Goal: Contribute content: Contribute content

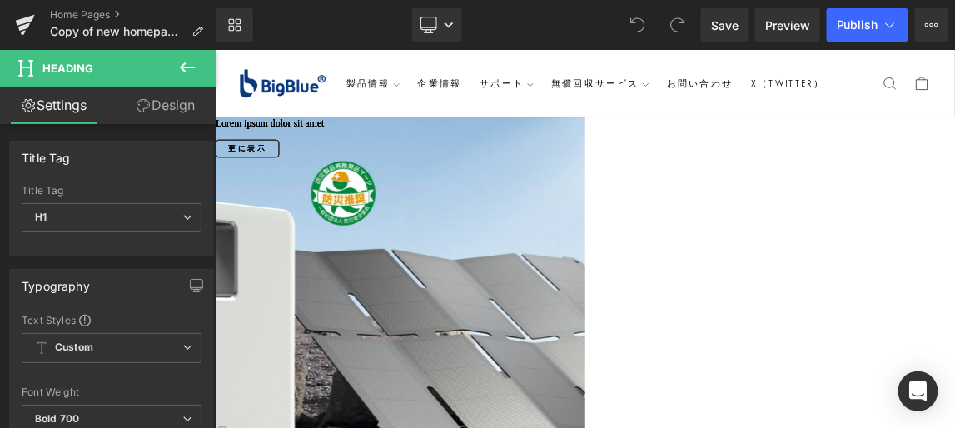
click at [174, 100] on link "Design" at bounding box center [166, 105] width 108 height 37
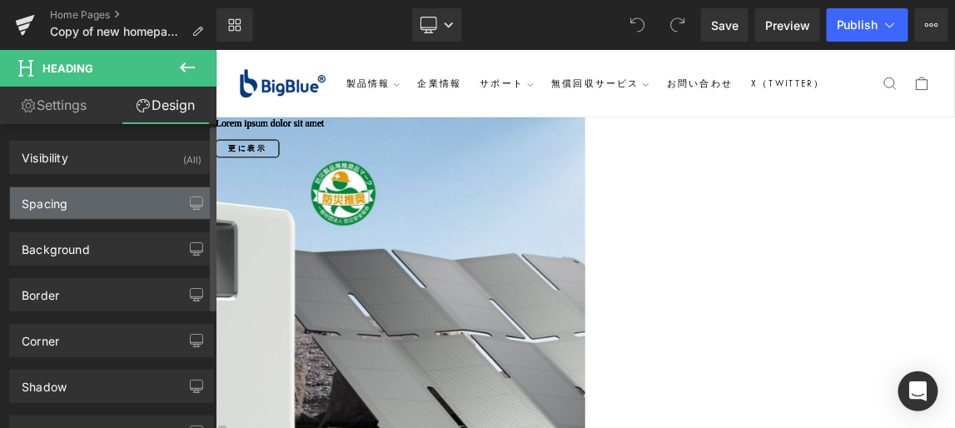
click at [166, 200] on div "Spacing" at bounding box center [111, 203] width 203 height 32
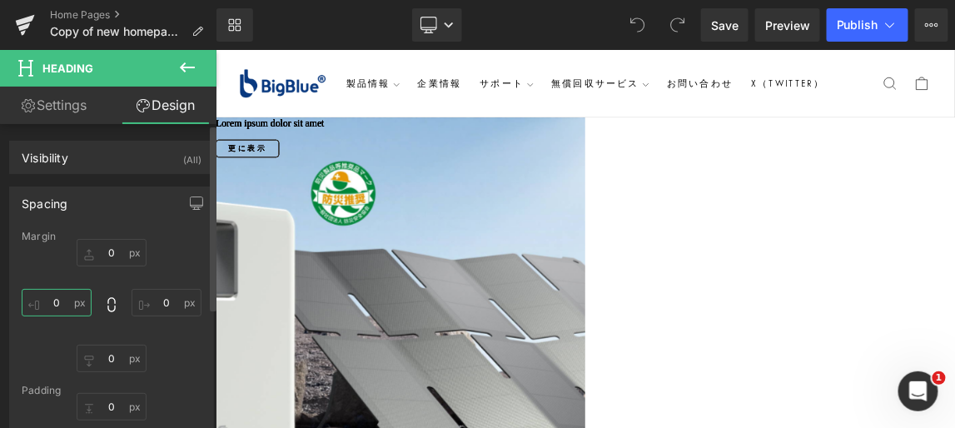
click at [61, 302] on input "0" at bounding box center [57, 302] width 70 height 27
type input "-20"
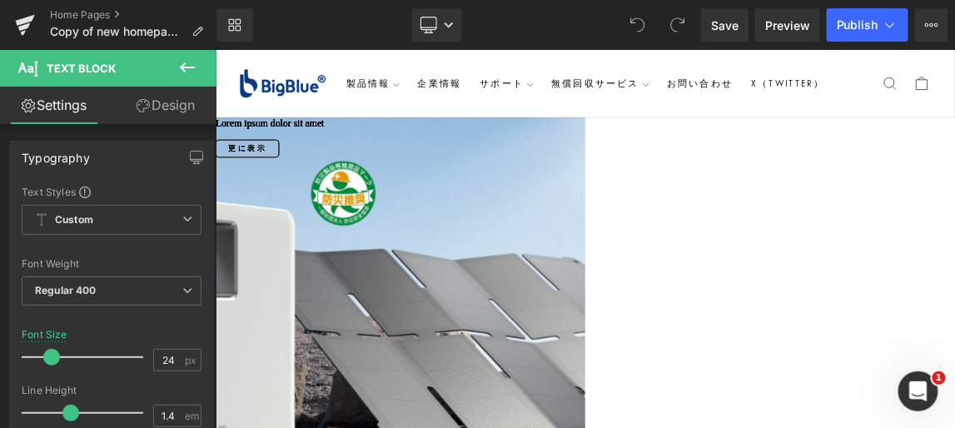
click at [166, 103] on link "Design" at bounding box center [166, 105] width 108 height 37
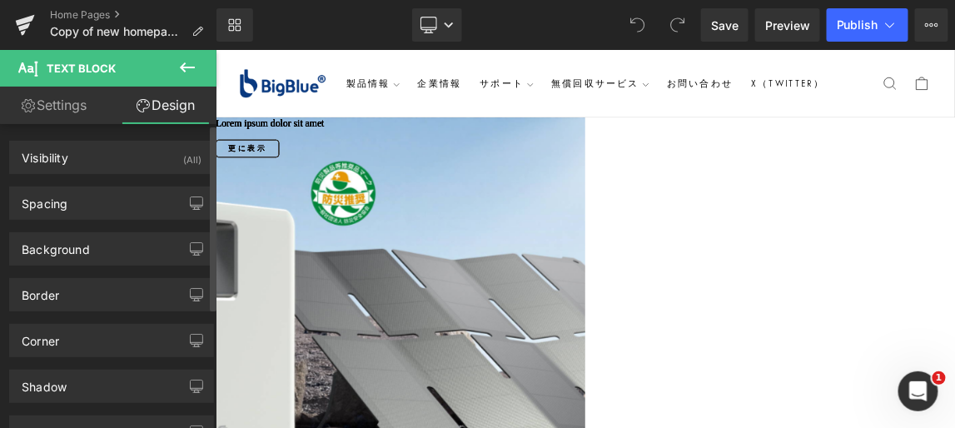
type input "10"
type input "0"
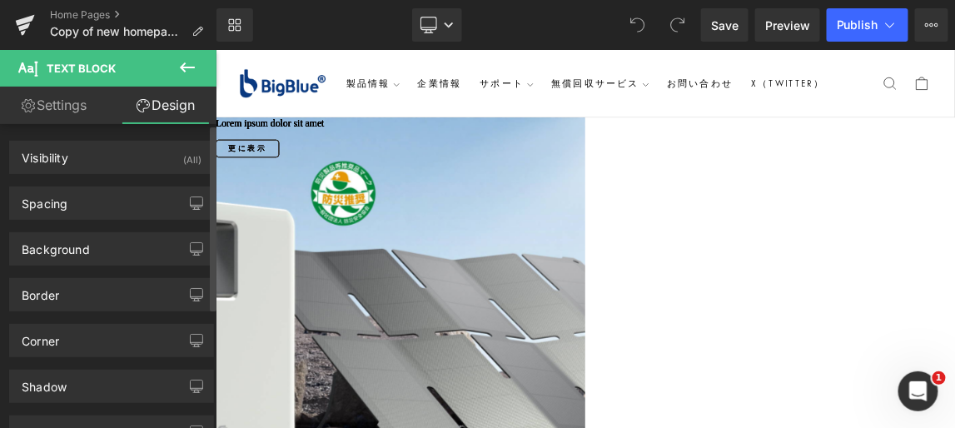
type input "0"
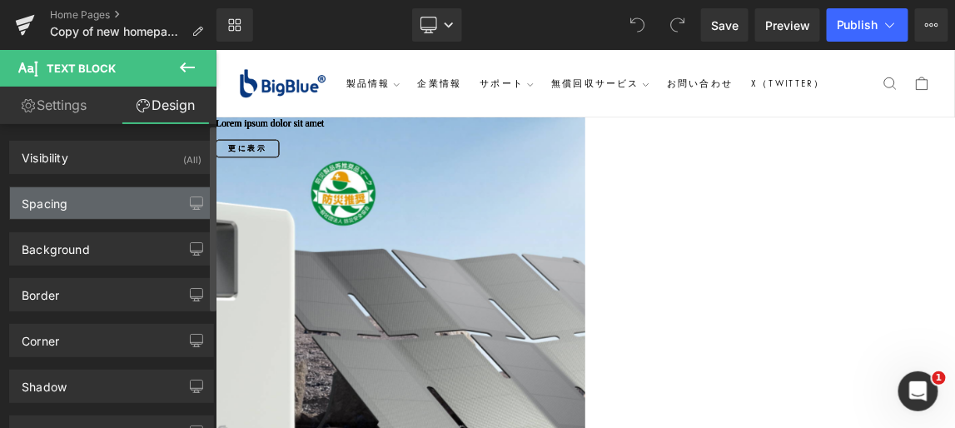
click at [134, 199] on div "Spacing" at bounding box center [111, 203] width 203 height 32
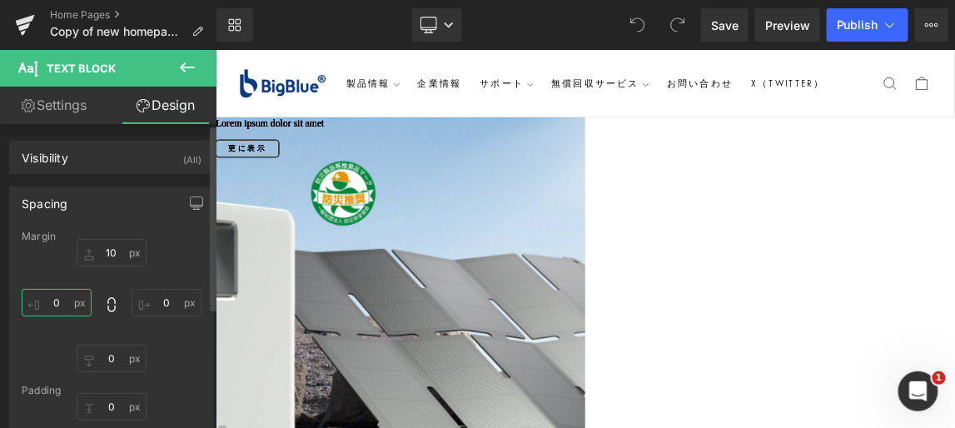
click at [60, 301] on input "0" at bounding box center [57, 302] width 70 height 27
type input "-20"
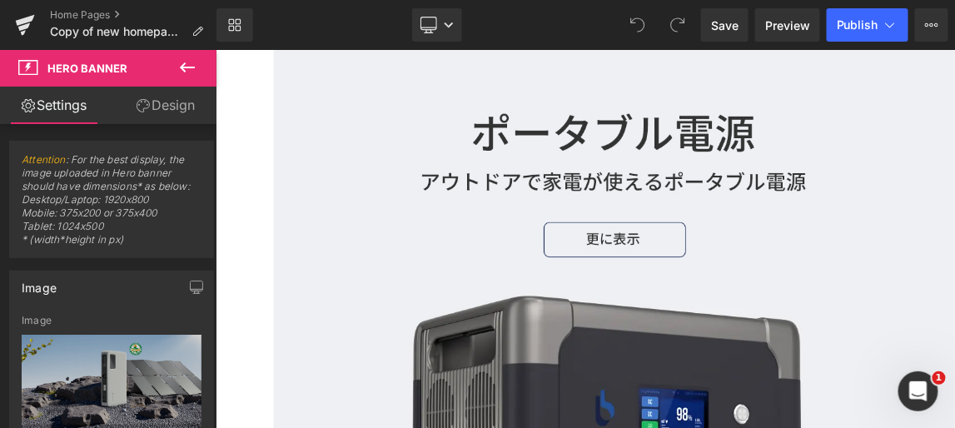
scroll to position [832, 0]
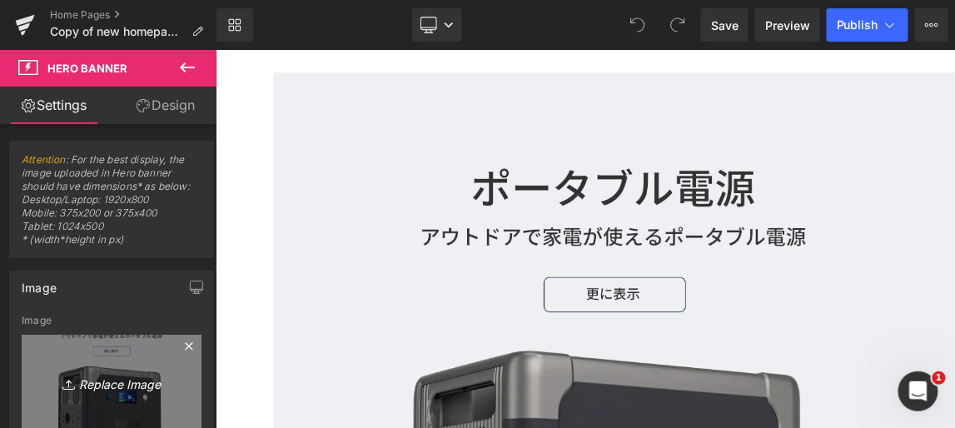
click at [120, 394] on link "Replace Image" at bounding box center [112, 383] width 180 height 96
type input "C:\fakepath\CP2500.png"
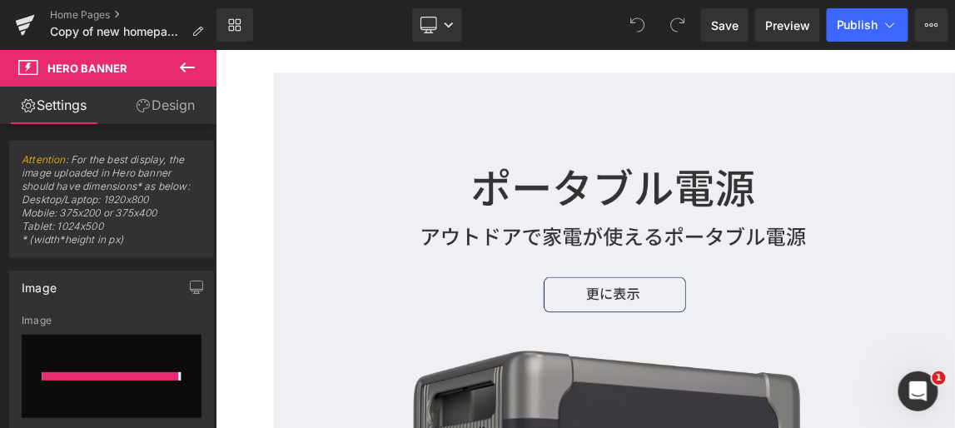
type input "[URL][DOMAIN_NAME]"
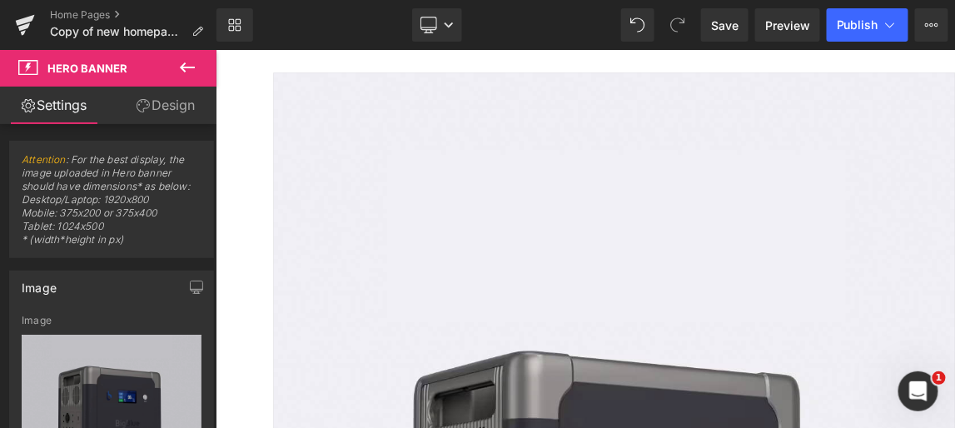
click at [215, 49] on link at bounding box center [215, 49] width 0 height 0
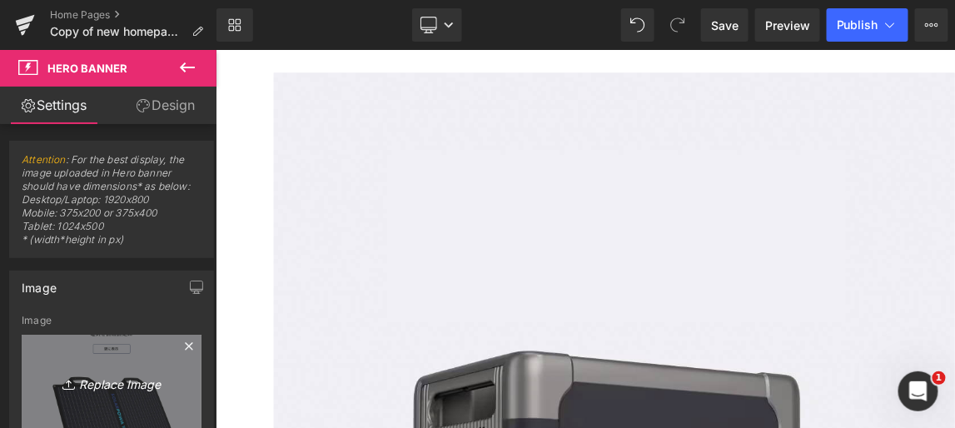
click at [132, 387] on icon "Replace Image" at bounding box center [111, 382] width 133 height 21
type input "C:\fakepath\F100.png"
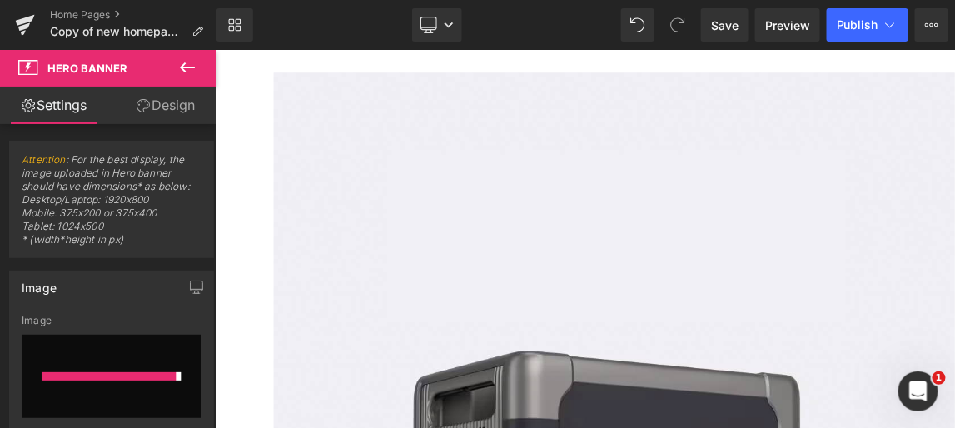
type input "[URL][DOMAIN_NAME]"
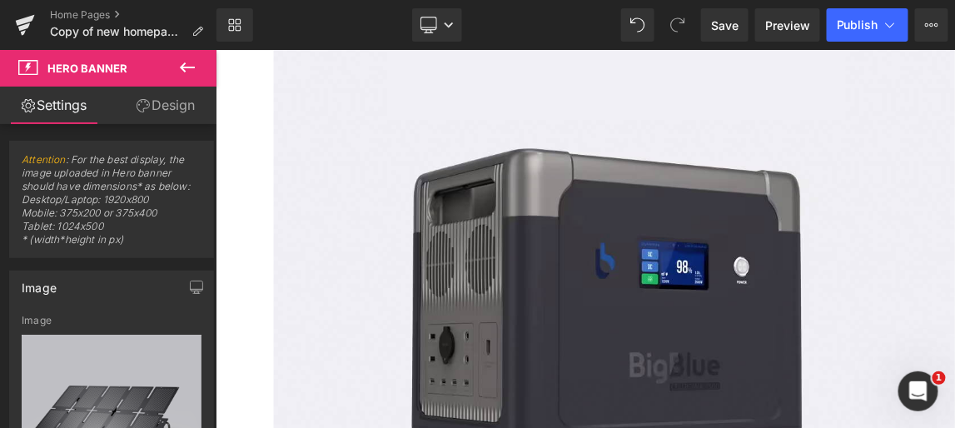
scroll to position [1135, 0]
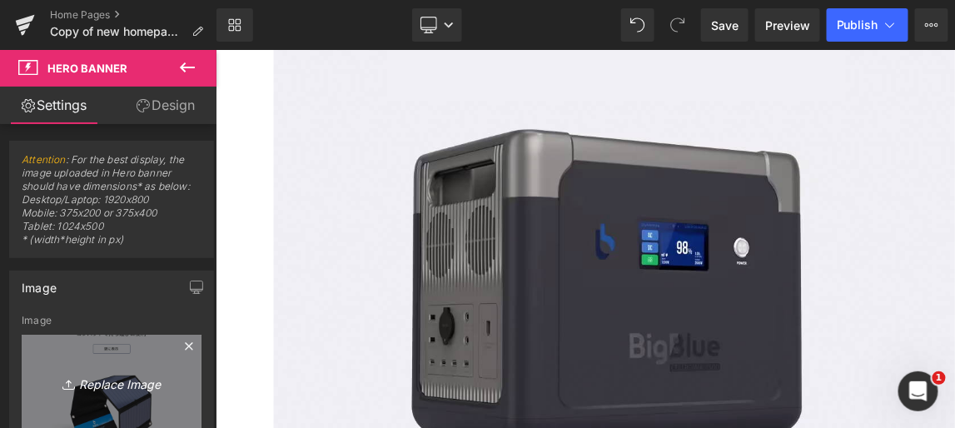
click at [127, 397] on link "Replace Image" at bounding box center [112, 383] width 180 height 96
type input "C:\fakepath\布包.png"
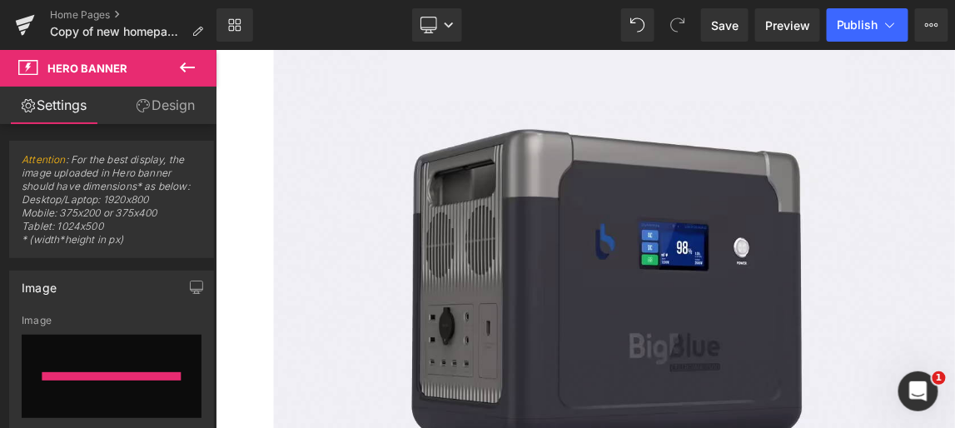
type input "[URL][DOMAIN_NAME]"
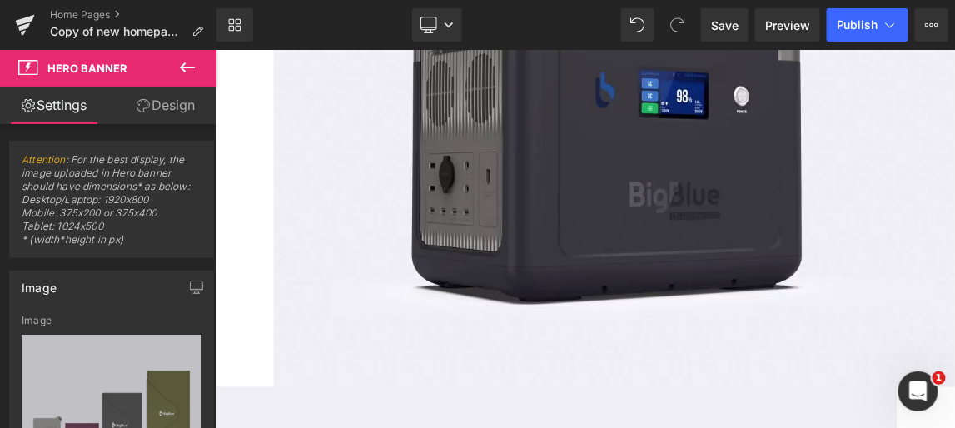
scroll to position [1210, 0]
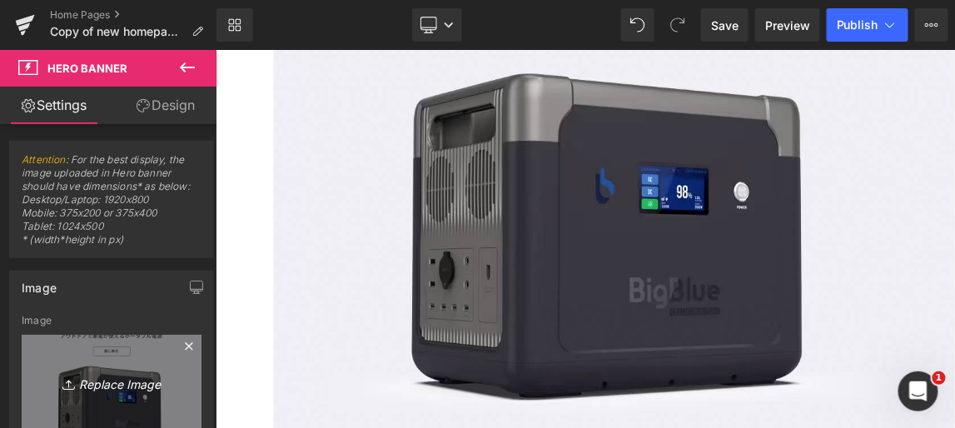
click at [112, 395] on link "Replace Image" at bounding box center [112, 383] width 180 height 96
type input "C:\fakepath\充电宝.png"
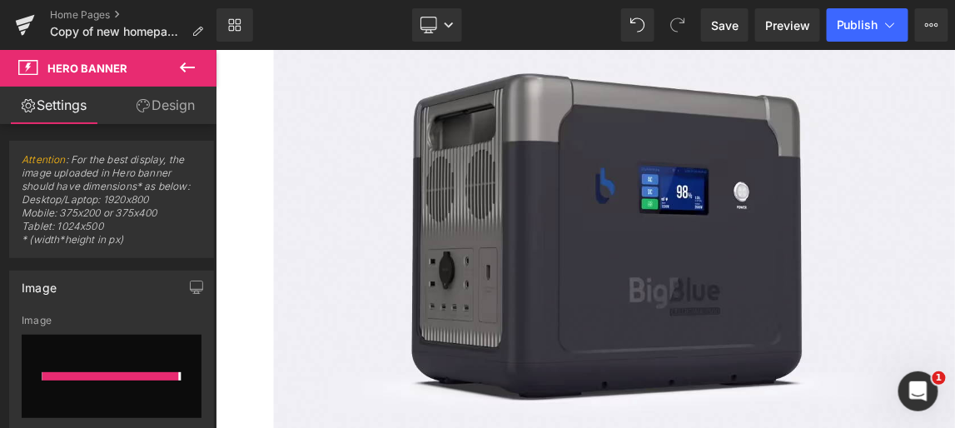
type input "[URL][DOMAIN_NAME]"
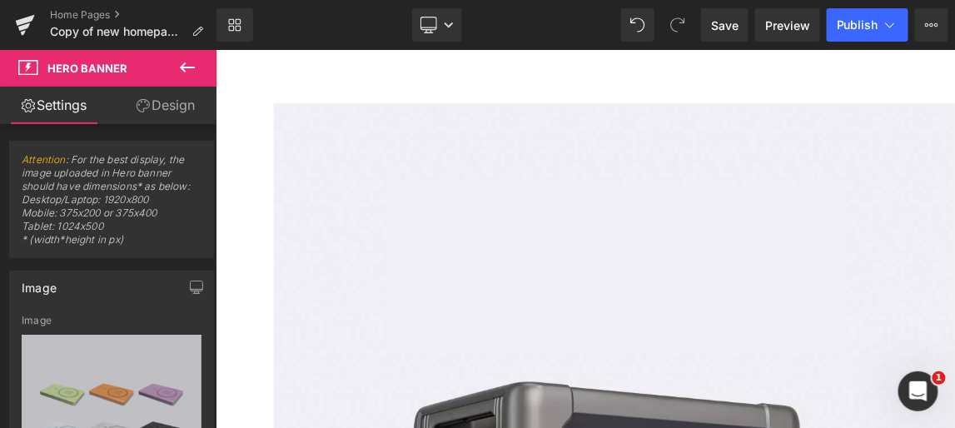
scroll to position [756, 0]
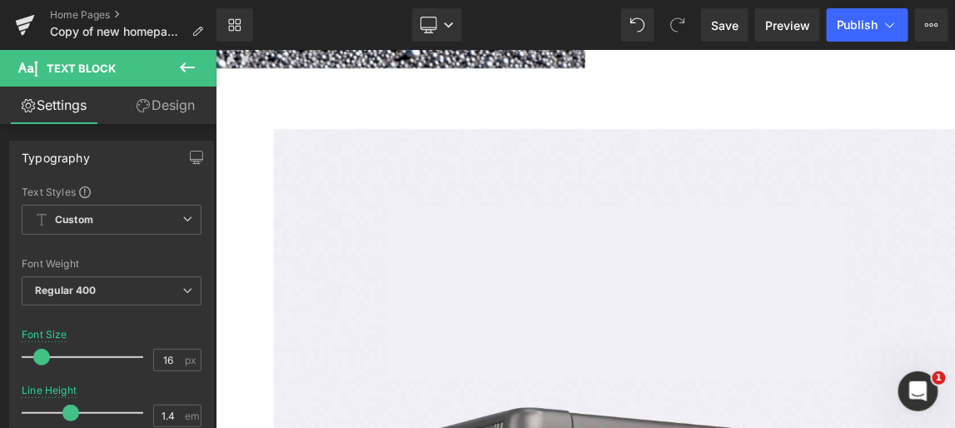
drag, startPoint x: 599, startPoint y: 238, endPoint x: 398, endPoint y: 231, distance: 200.7
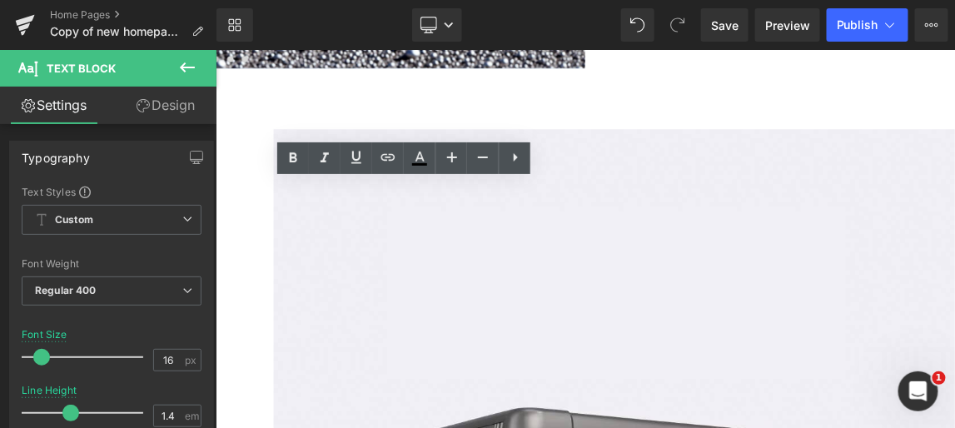
copy div "小型から大型までラインナップ"
